Goal: Entertainment & Leisure: Consume media (video, audio)

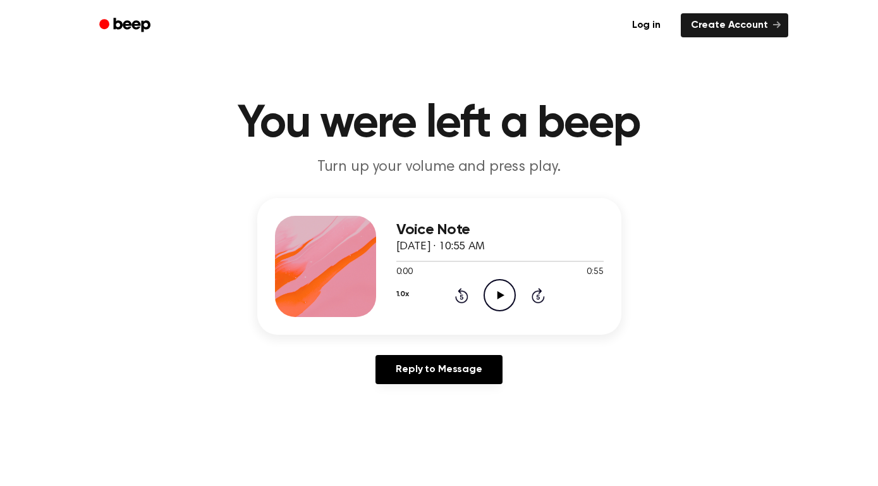
click at [501, 296] on icon at bounding box center [501, 295] width 7 height 8
click at [460, 295] on icon "Rewind 5 seconds" at bounding box center [462, 295] width 14 height 16
click at [501, 294] on icon at bounding box center [501, 295] width 7 height 8
click at [501, 294] on icon at bounding box center [500, 295] width 6 height 8
click at [455, 293] on icon "Rewind 5 seconds" at bounding box center [462, 295] width 14 height 16
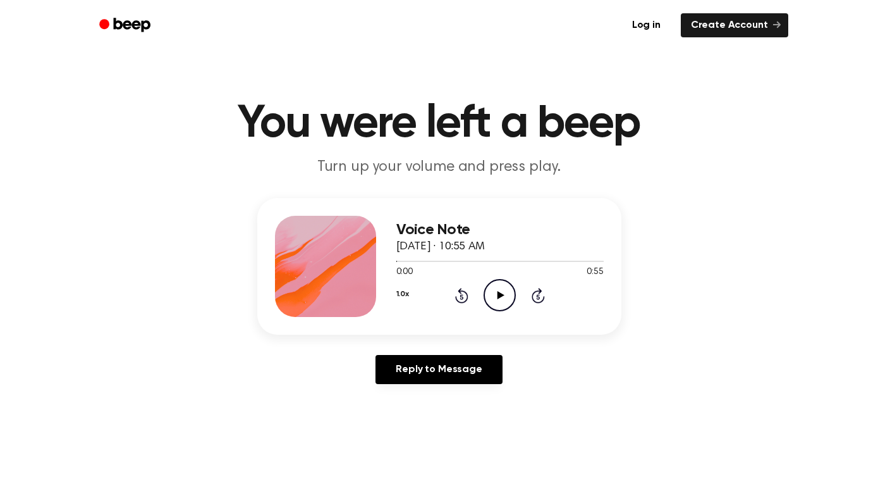
click at [492, 298] on icon "Play Audio" at bounding box center [500, 295] width 32 height 32
click at [494, 300] on icon "Pause Audio" at bounding box center [500, 295] width 32 height 32
click at [498, 303] on icon "Play Audio" at bounding box center [500, 295] width 32 height 32
click at [503, 296] on icon "Pause Audio" at bounding box center [500, 295] width 32 height 32
click at [460, 304] on div "1.0x Rewind 5 seconds Play Audio Skip 5 seconds" at bounding box center [499, 295] width 207 height 32
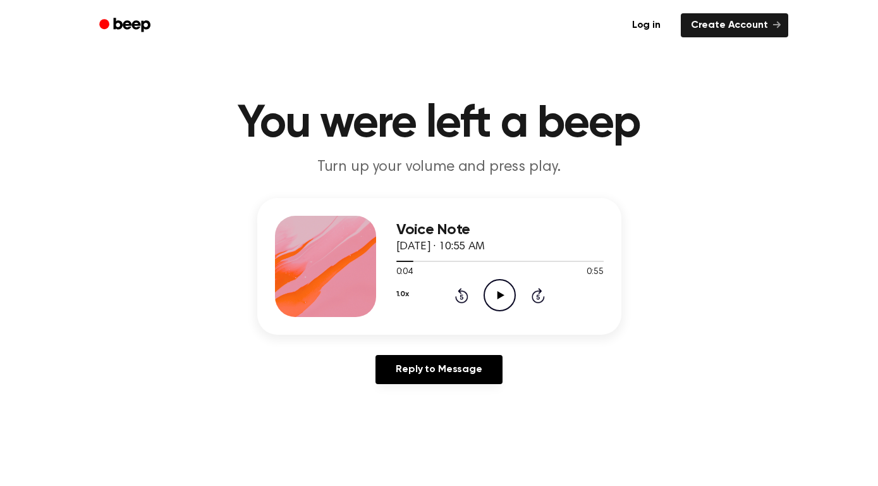
click at [460, 294] on icon "Rewind 5 seconds" at bounding box center [462, 295] width 14 height 16
click at [499, 288] on icon "Play Audio" at bounding box center [500, 295] width 32 height 32
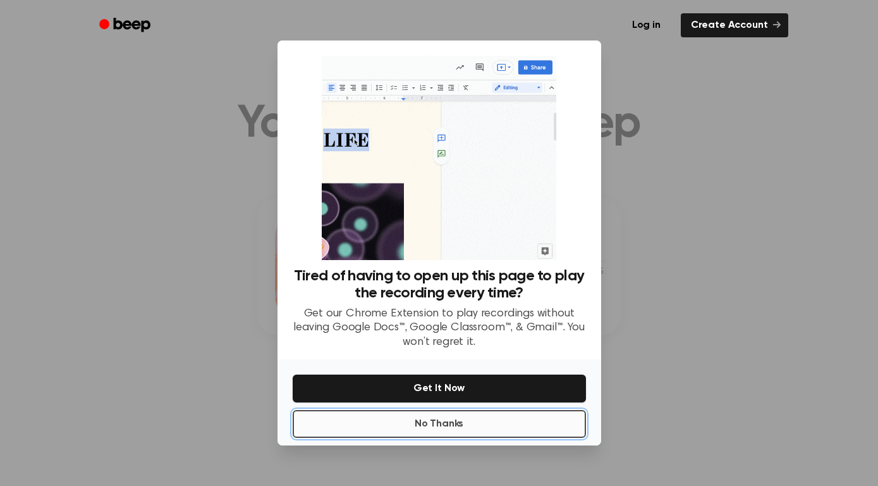
click at [501, 410] on button "No Thanks" at bounding box center [439, 424] width 293 height 28
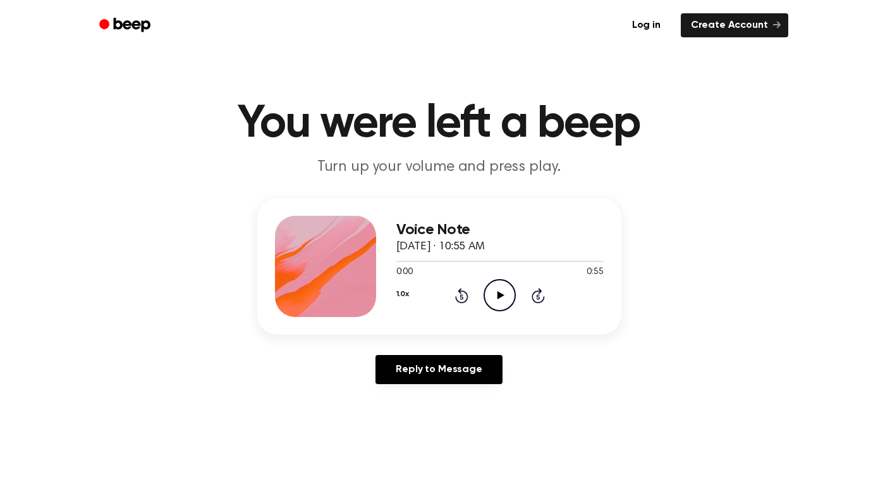
click at [503, 286] on icon "Play Audio" at bounding box center [500, 295] width 32 height 32
click at [503, 298] on icon "Pause Audio" at bounding box center [500, 295] width 32 height 32
click at [460, 300] on icon "Rewind 5 seconds" at bounding box center [462, 295] width 14 height 16
click at [499, 298] on icon at bounding box center [501, 295] width 7 height 8
click at [506, 302] on icon "Pause Audio" at bounding box center [500, 295] width 32 height 32
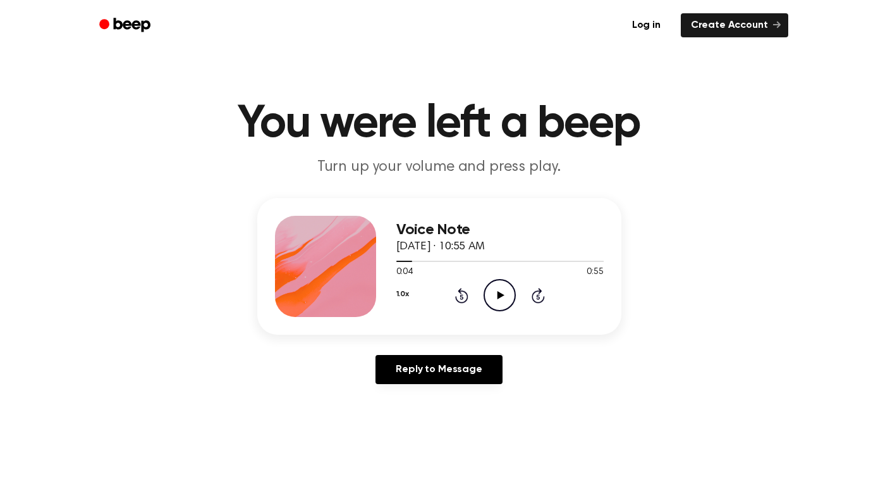
click at [506, 302] on icon "Play Audio" at bounding box center [500, 295] width 32 height 32
click at [462, 295] on icon at bounding box center [461, 296] width 3 height 5
drag, startPoint x: 587, startPoint y: 262, endPoint x: 362, endPoint y: 260, distance: 224.5
click at [362, 260] on div "Voice Note [DATE] · 10:55 AM 0:52 0:55 Your browser does not support the [objec…" at bounding box center [439, 266] width 364 height 137
drag, startPoint x: 593, startPoint y: 262, endPoint x: 389, endPoint y: 245, distance: 204.3
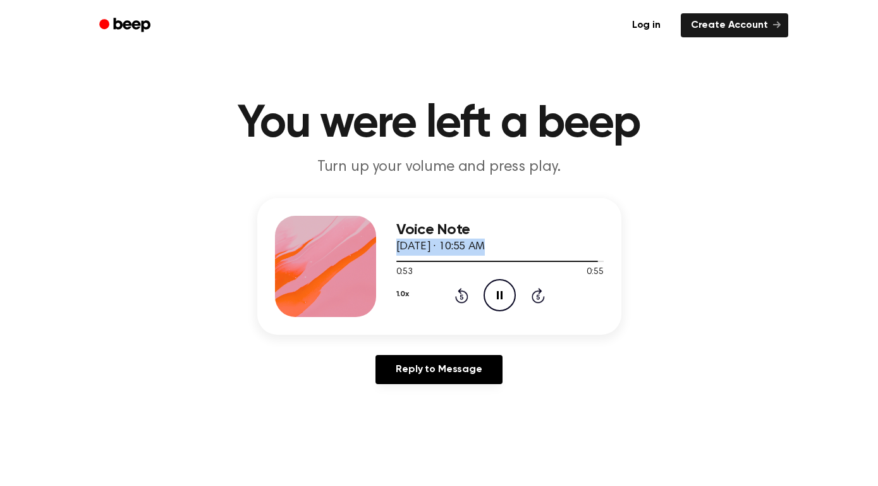
click at [389, 245] on div "Voice Note [DATE] · 10:55 AM 0:53 0:55 Your browser does not support the [objec…" at bounding box center [439, 266] width 364 height 137
click at [545, 338] on div "Voice Note [DATE] · 10:55 AM 0:55 0:55 Your browser does not support the [objec…" at bounding box center [439, 296] width 848 height 196
click at [508, 293] on icon "Play Audio" at bounding box center [500, 295] width 32 height 32
click at [512, 259] on div at bounding box center [499, 260] width 207 height 10
click at [492, 297] on icon "Play Audio" at bounding box center [500, 295] width 32 height 32
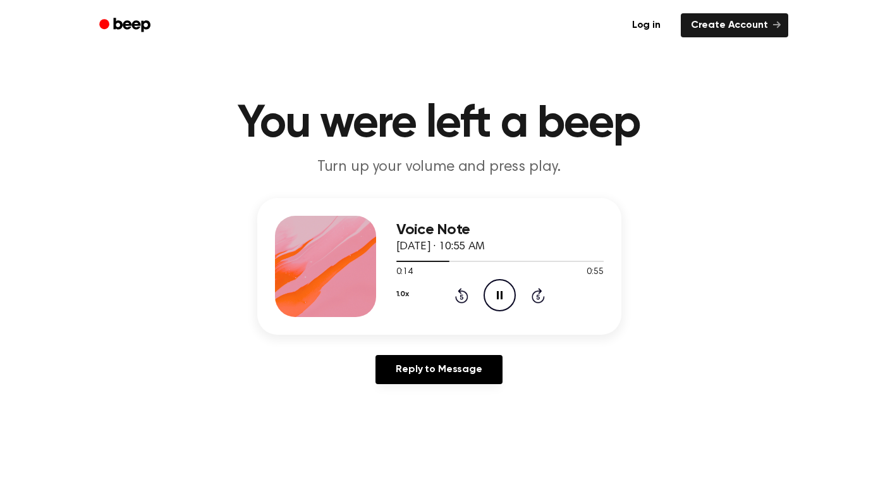
click at [455, 297] on icon at bounding box center [461, 295] width 13 height 15
click at [462, 300] on icon "Rewind 5 seconds" at bounding box center [462, 295] width 14 height 16
click at [460, 293] on icon at bounding box center [461, 295] width 13 height 15
click at [499, 295] on icon "Pause Audio" at bounding box center [500, 295] width 32 height 32
drag, startPoint x: 420, startPoint y: 264, endPoint x: 358, endPoint y: 264, distance: 62.0
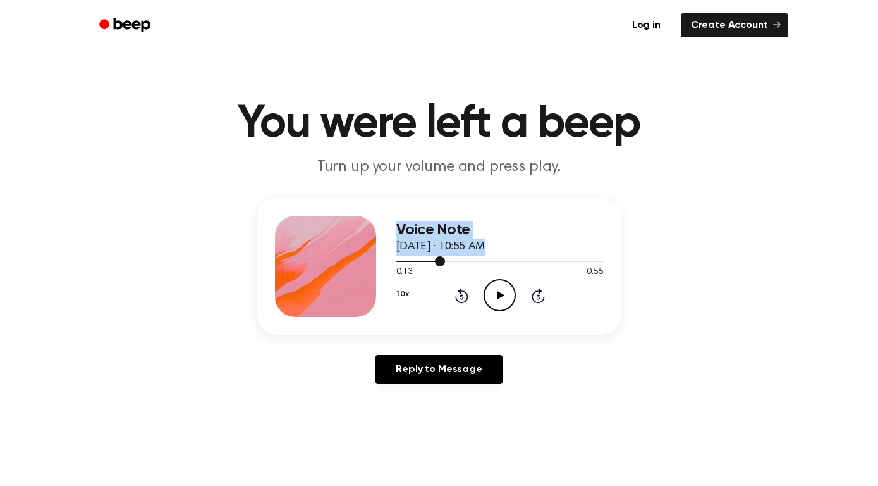
click at [358, 264] on div "Voice Note [DATE] · 10:55 AM 0:13 0:55 Your browser does not support the [objec…" at bounding box center [439, 266] width 364 height 137
click at [505, 236] on h3 "Voice Note" at bounding box center [499, 229] width 207 height 17
drag, startPoint x: 444, startPoint y: 261, endPoint x: 396, endPoint y: 260, distance: 48.1
click at [396, 260] on div at bounding box center [499, 260] width 207 height 10
drag, startPoint x: 505, startPoint y: 286, endPoint x: 526, endPoint y: 291, distance: 22.2
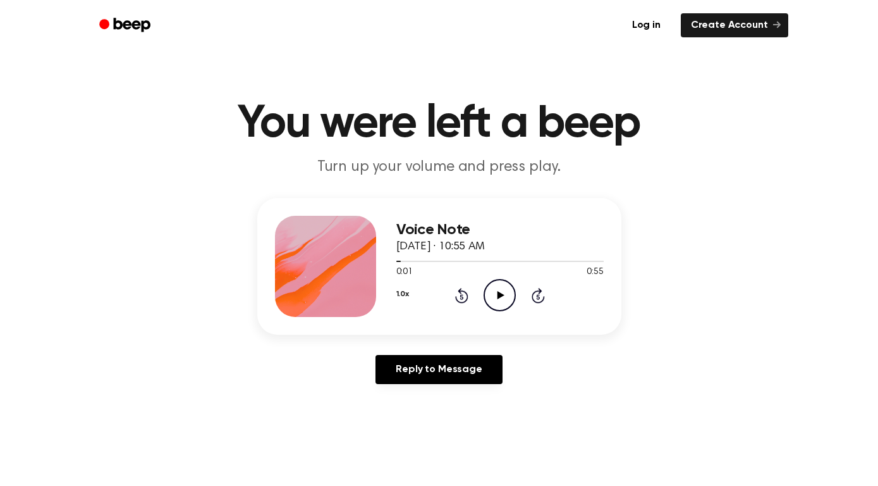
click at [505, 286] on icon "Play Audio" at bounding box center [500, 295] width 32 height 32
drag, startPoint x: 450, startPoint y: 262, endPoint x: 386, endPoint y: 262, distance: 63.9
click at [386, 262] on div "Voice Note [DATE] · 10:55 AM 0:15 0:55 Your browser does not support the [objec…" at bounding box center [439, 266] width 364 height 137
click at [400, 261] on div at bounding box center [426, 260] width 61 height 1
